Goal: Register for event/course

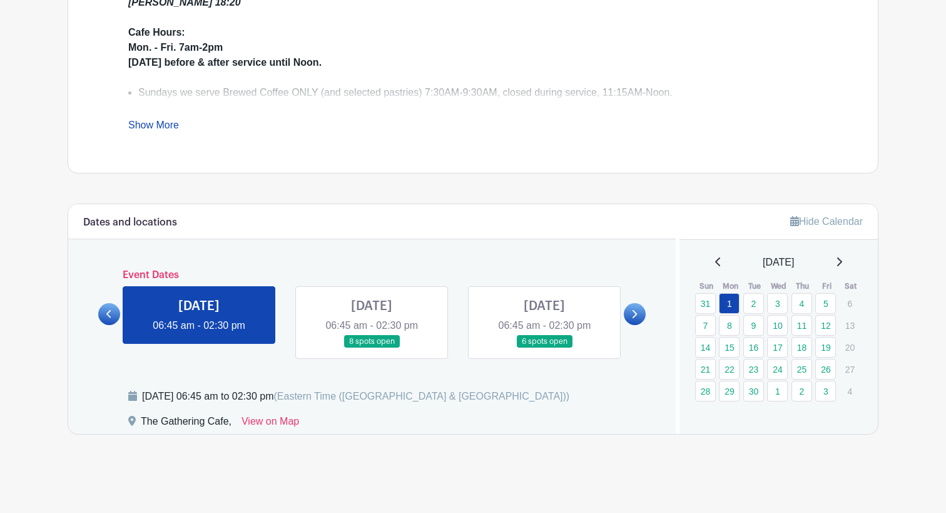
scroll to position [504, 0]
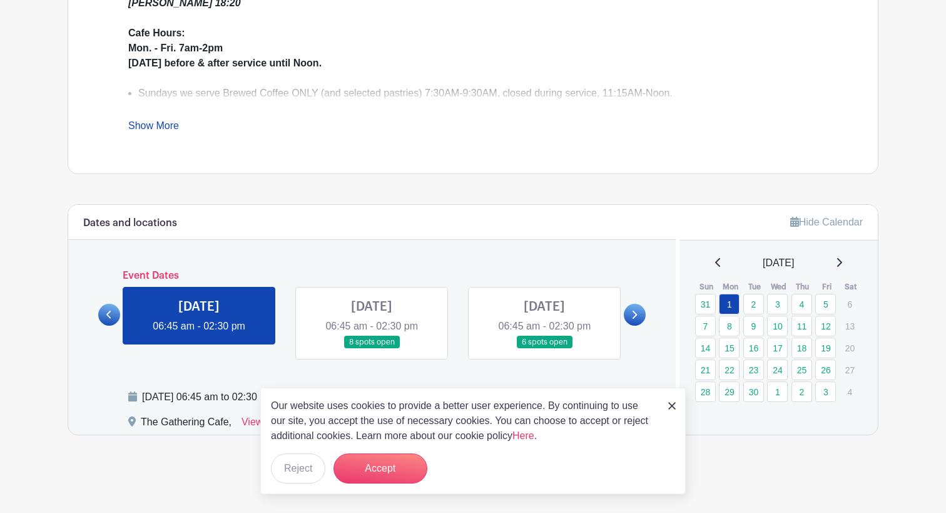
click at [676, 403] on div "Our website uses cookies to provide a better user experience. By continuing to …" at bounding box center [473, 440] width 426 height 106
click at [670, 402] on img at bounding box center [672, 406] width 8 height 8
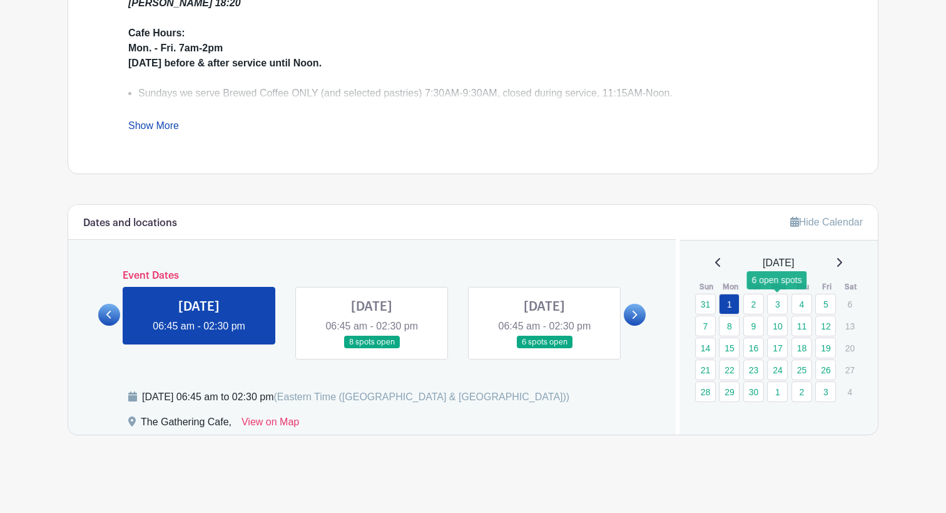
click at [771, 295] on link "3" at bounding box center [777, 304] width 21 height 21
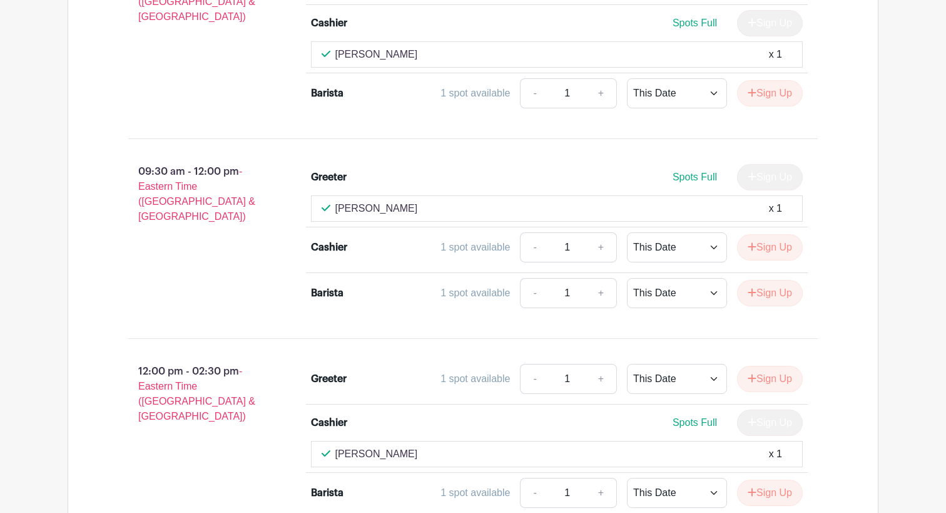
scroll to position [1079, 0]
click at [780, 289] on button "Sign Up" at bounding box center [770, 293] width 66 height 26
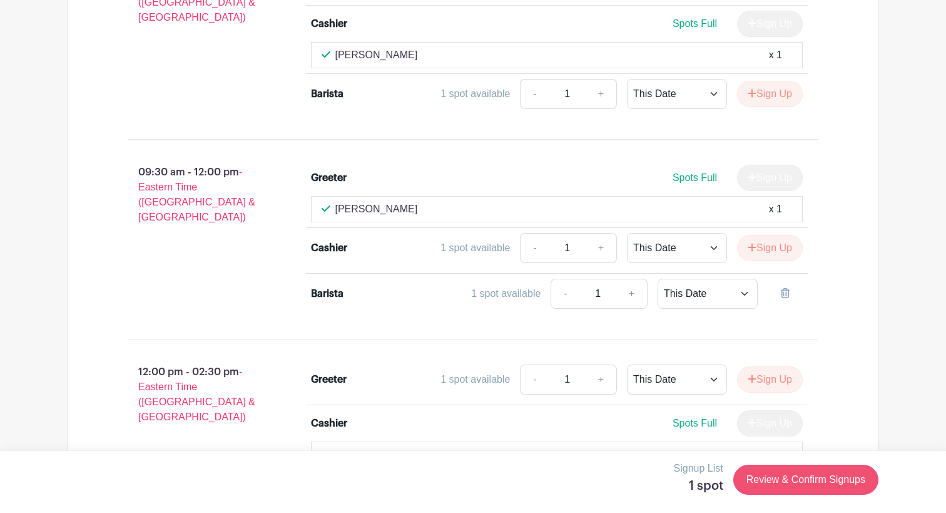
click at [825, 479] on link "Review & Confirm Signups" at bounding box center [805, 479] width 145 height 30
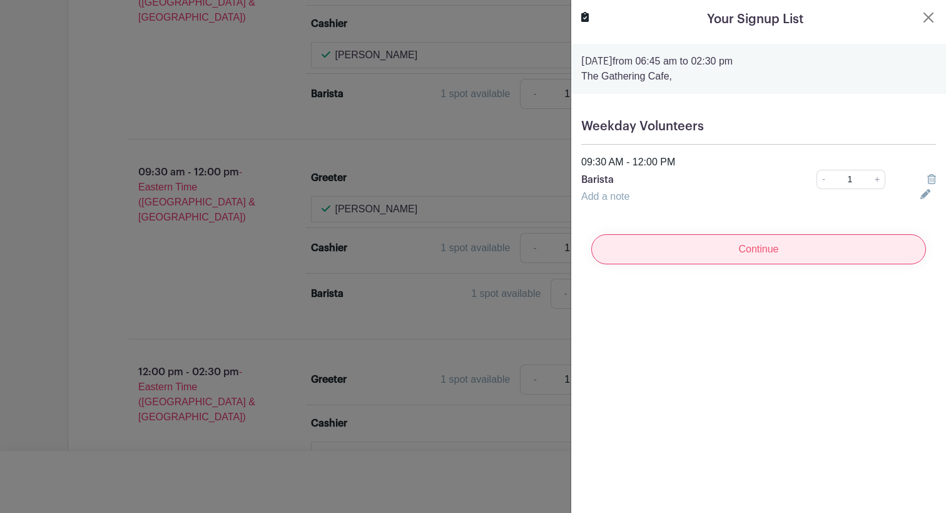
click at [760, 257] on input "Continue" at bounding box center [758, 249] width 335 height 30
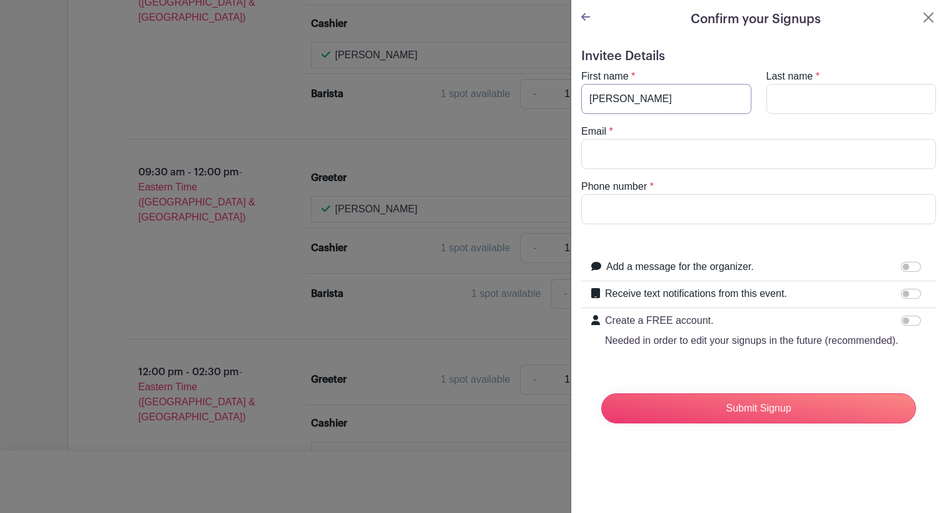
type input "[PERSON_NAME]"
type input "Maxam"
type input "g"
type input "gmaxam0"
type input "[EMAIL_ADDRESS][DOMAIN_NAME]"
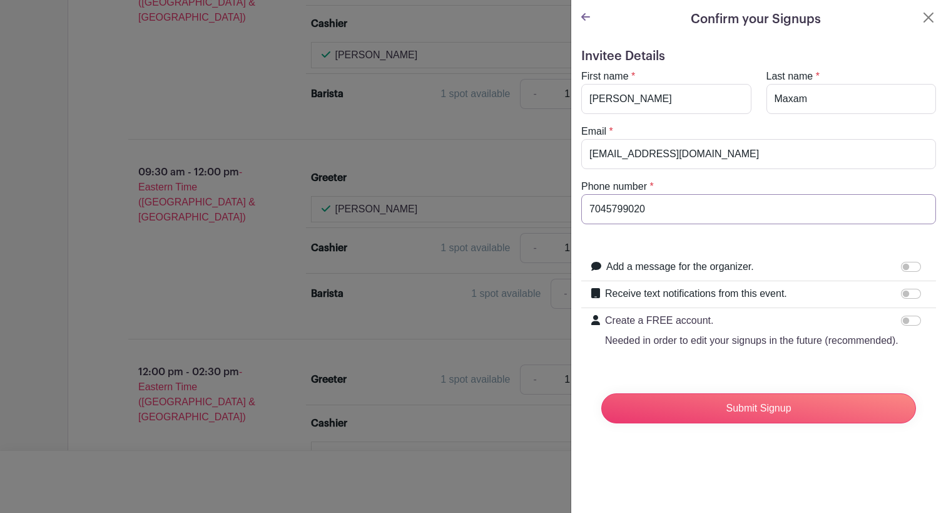
type input "7045799020"
click at [748, 233] on form "Invitee Details First name * [PERSON_NAME] Last name * [PERSON_NAME] Email * [E…" at bounding box center [758, 241] width 355 height 384
click at [738, 192] on div "Phone number * 7045799020" at bounding box center [759, 201] width 370 height 45
click at [698, 206] on input "7045799020" at bounding box center [758, 209] width 355 height 30
click at [650, 203] on input "7045799020" at bounding box center [758, 209] width 355 height 30
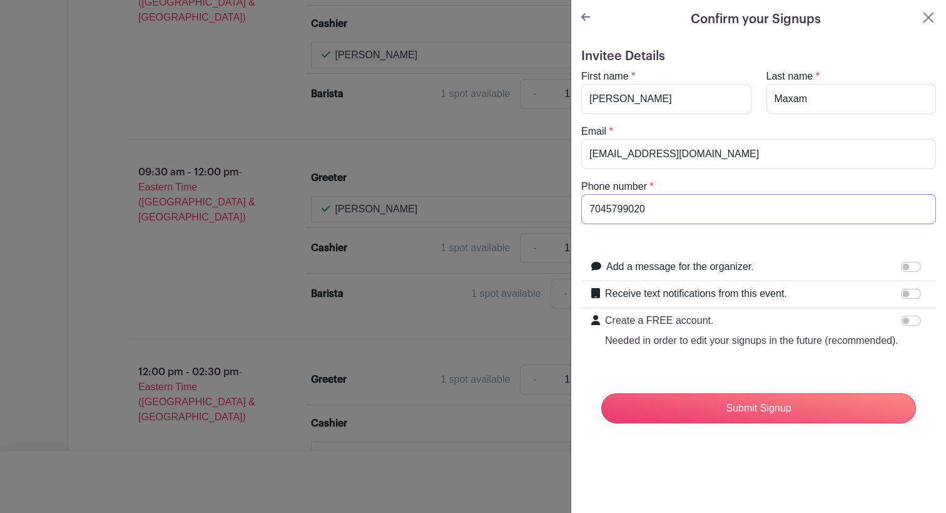
drag, startPoint x: 650, startPoint y: 203, endPoint x: 588, endPoint y: 205, distance: 62.0
click at [588, 205] on input "7045799020" at bounding box center [758, 209] width 355 height 30
type input "[PHONE_NUMBER]"
click at [686, 416] on input "Submit Signup" at bounding box center [758, 408] width 315 height 30
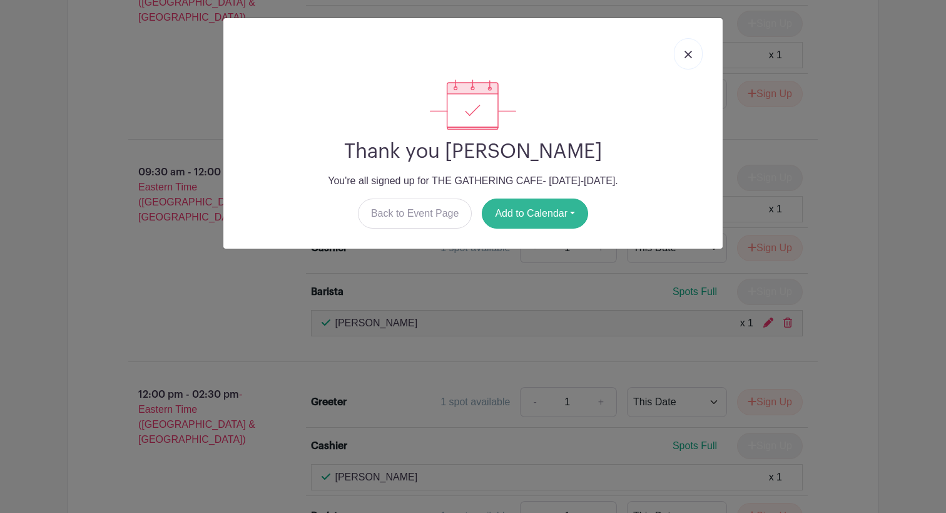
click at [551, 208] on button "Add to Calendar" at bounding box center [535, 213] width 106 height 30
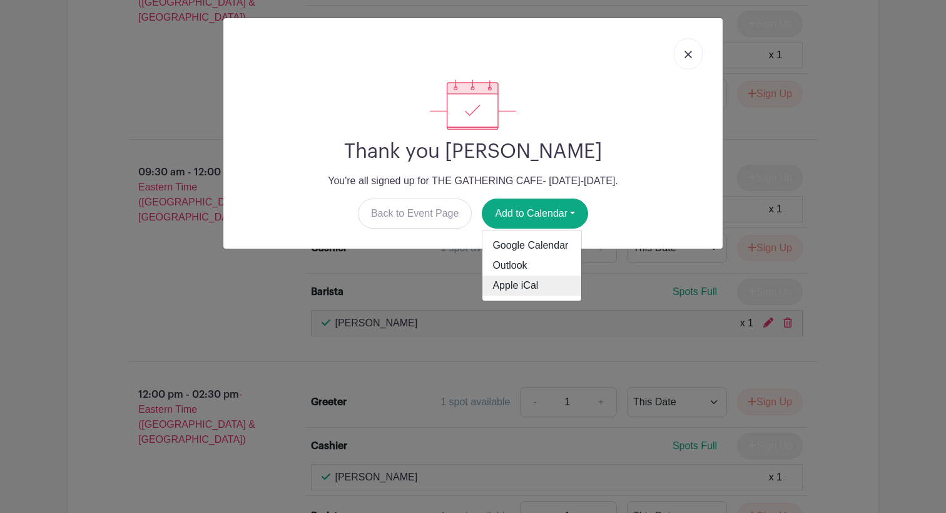
click at [509, 282] on link "Apple iCal" at bounding box center [532, 285] width 99 height 20
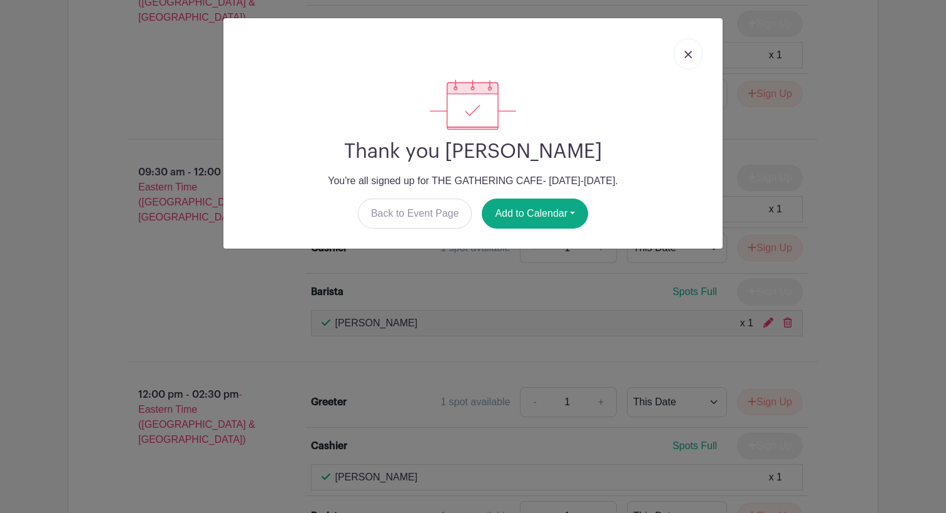
click at [688, 59] on link at bounding box center [688, 53] width 29 height 31
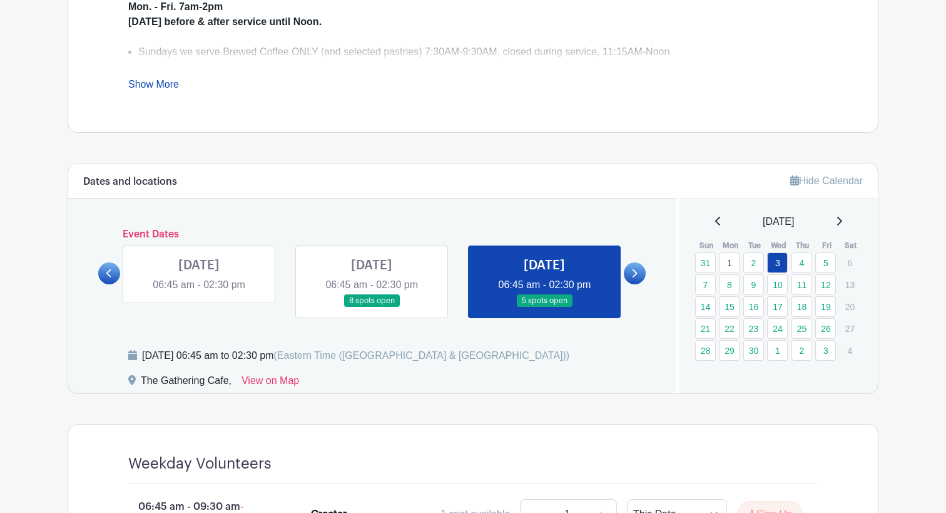
scroll to position [538, 0]
